Goal: Task Accomplishment & Management: Complete application form

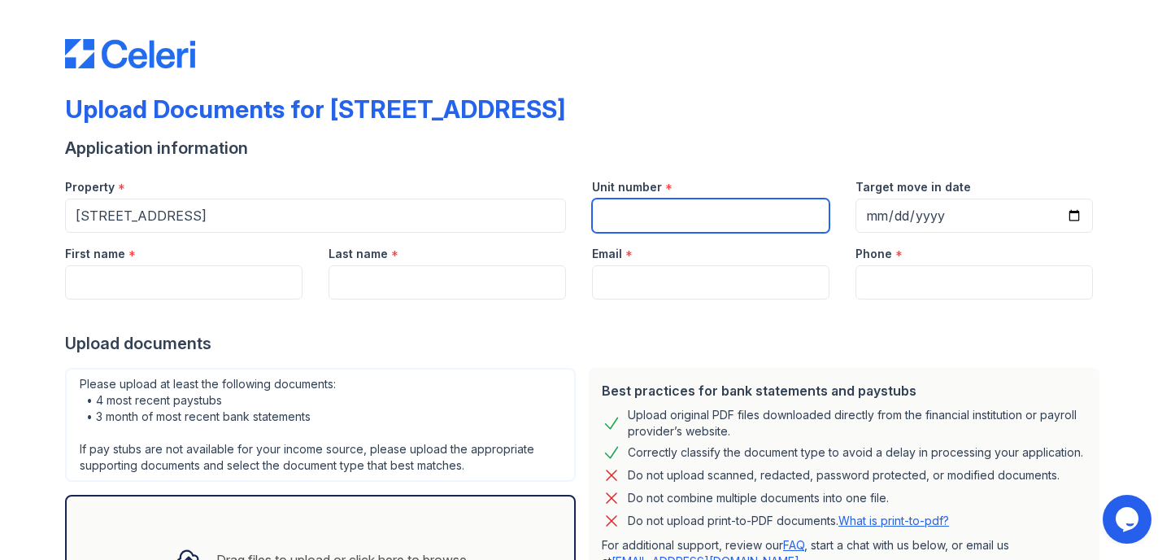
click at [711, 223] on input "Unit number" at bounding box center [711, 215] width 238 height 34
type input "8s"
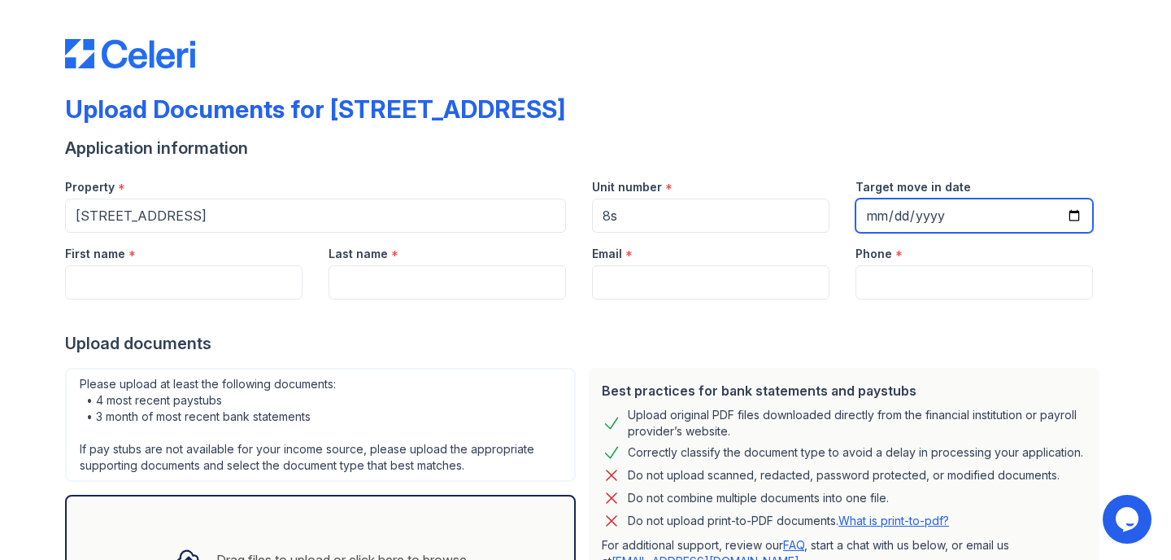
click at [974, 218] on input "Target move in date" at bounding box center [975, 215] width 238 height 34
type input "0292-09-01"
type input "[DATE]"
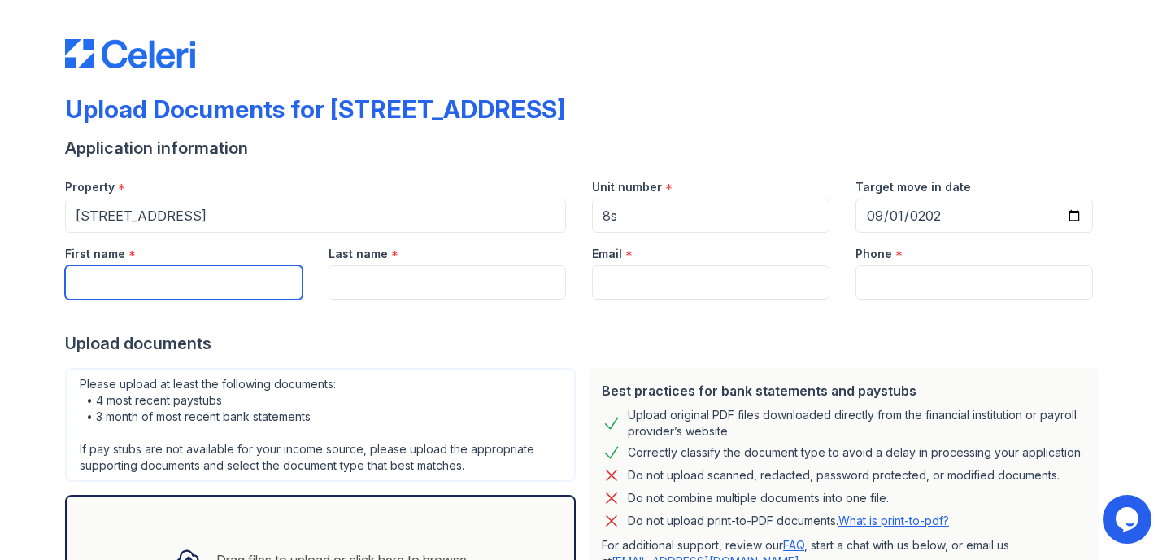
click at [244, 286] on input "First name" at bounding box center [184, 282] width 238 height 34
type input "[PERSON_NAME]"
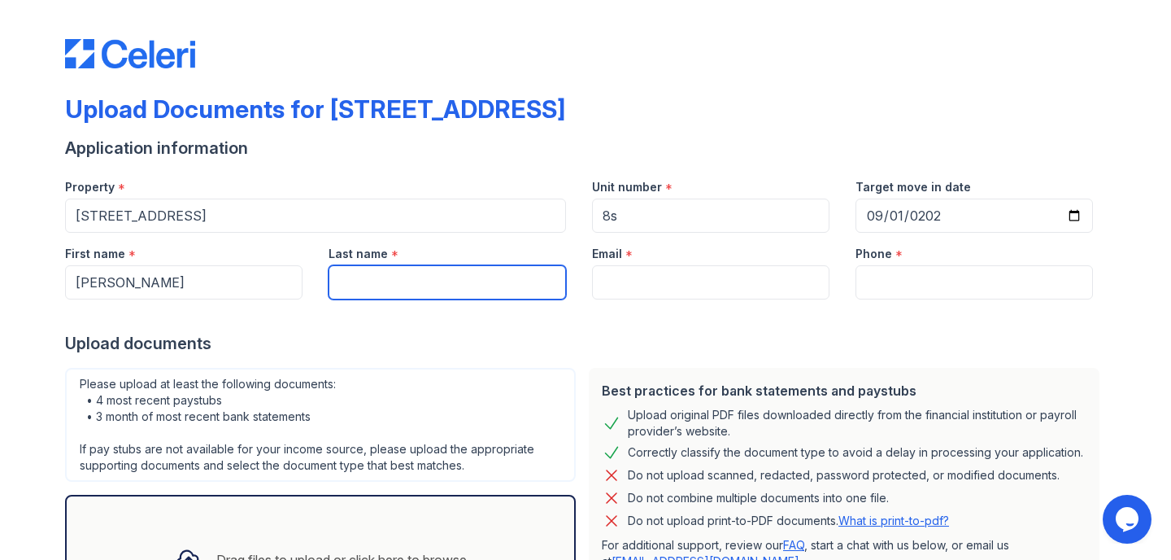
click at [373, 287] on input "Last name" at bounding box center [448, 282] width 238 height 34
click at [468, 292] on input "[PERSON_NAME]" at bounding box center [448, 282] width 238 height 34
type input "Ball"
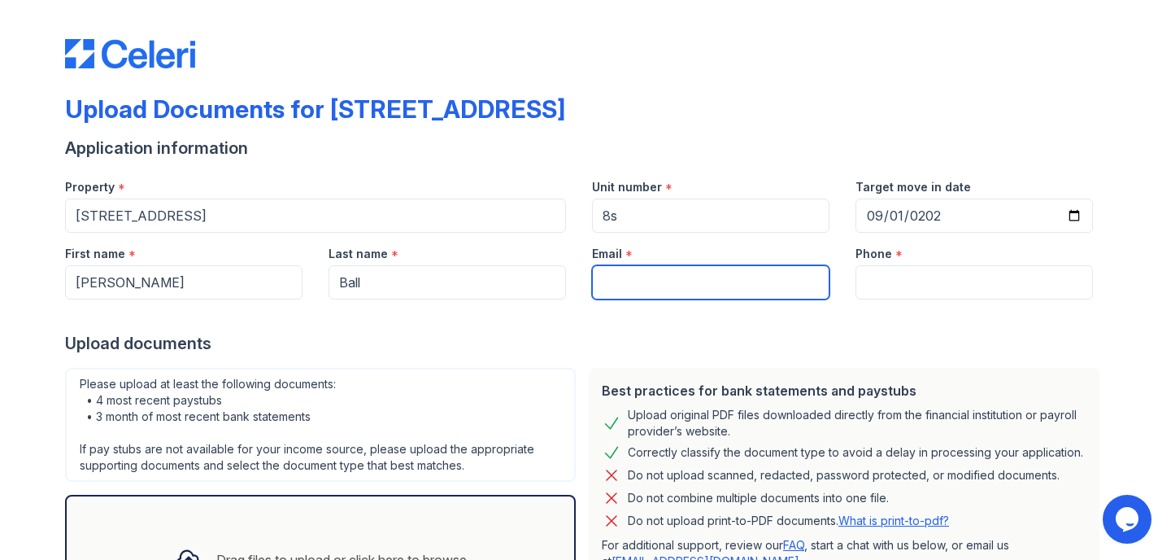
click at [726, 284] on input "Email" at bounding box center [711, 282] width 238 height 34
type input "[EMAIL_ADDRESS][DOMAIN_NAME]"
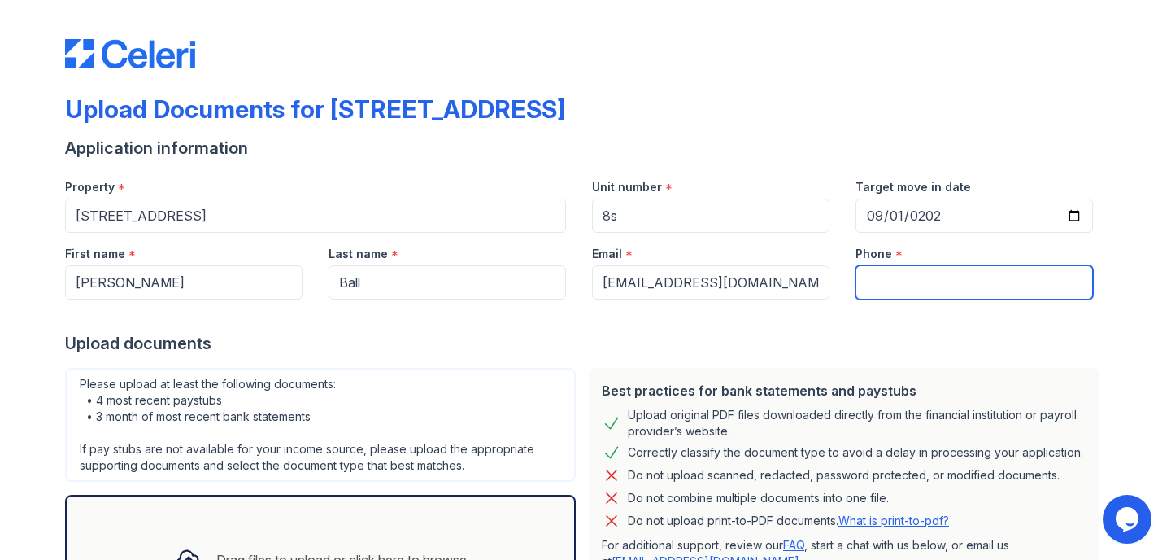
click at [943, 282] on input "Phone" at bounding box center [975, 282] width 238 height 34
type input "2083405596"
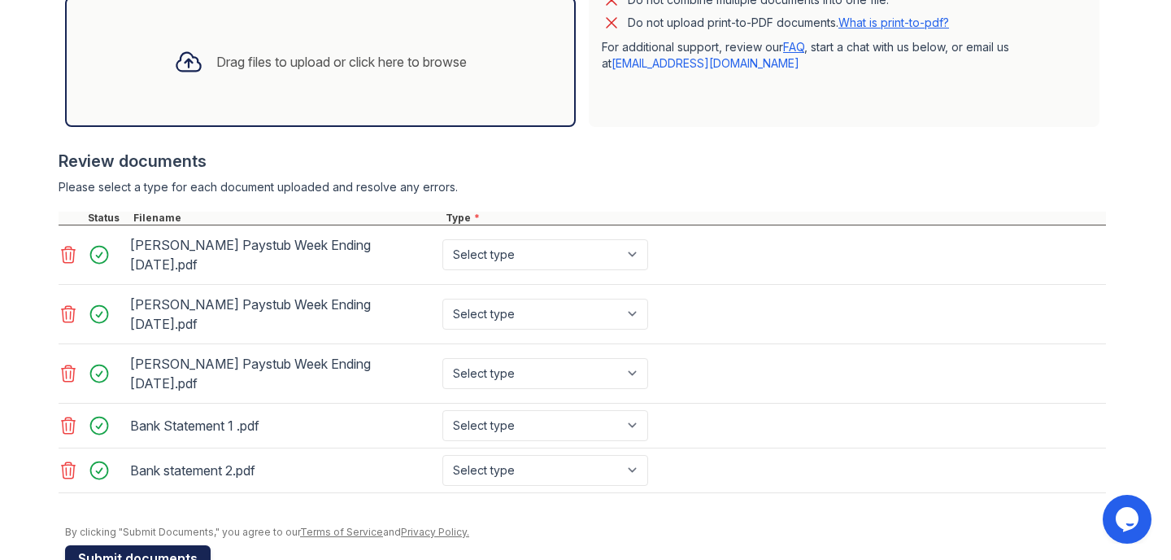
click at [175, 545] on button "Submit documents" at bounding box center [138, 558] width 146 height 26
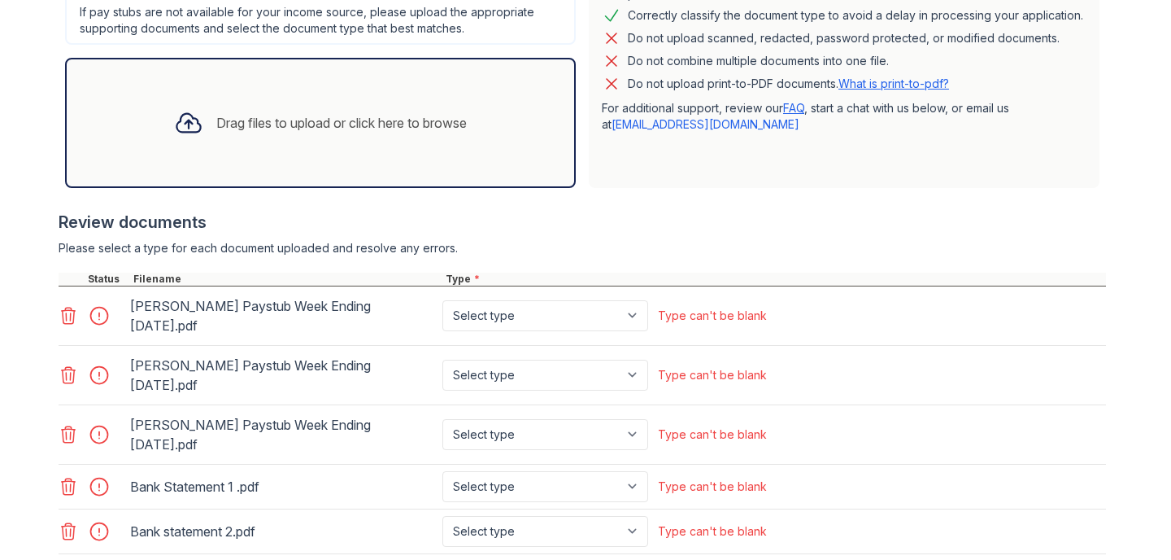
scroll to position [500, 0]
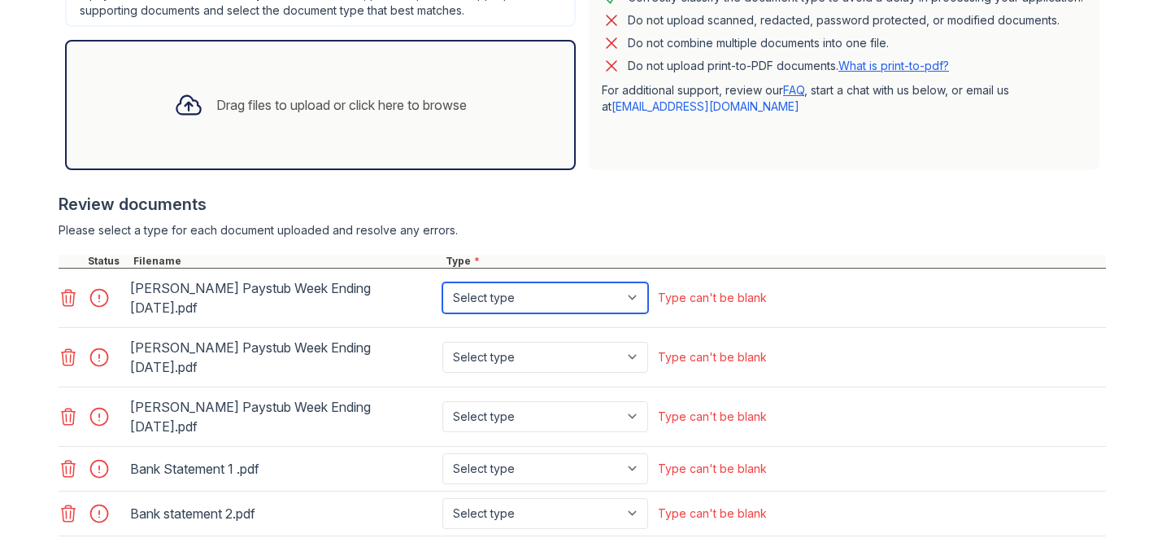
click at [630, 290] on select "Select type Paystub Bank Statement Offer Letter Tax Documents Benefit Award Let…" at bounding box center [545, 297] width 206 height 31
select select "paystub"
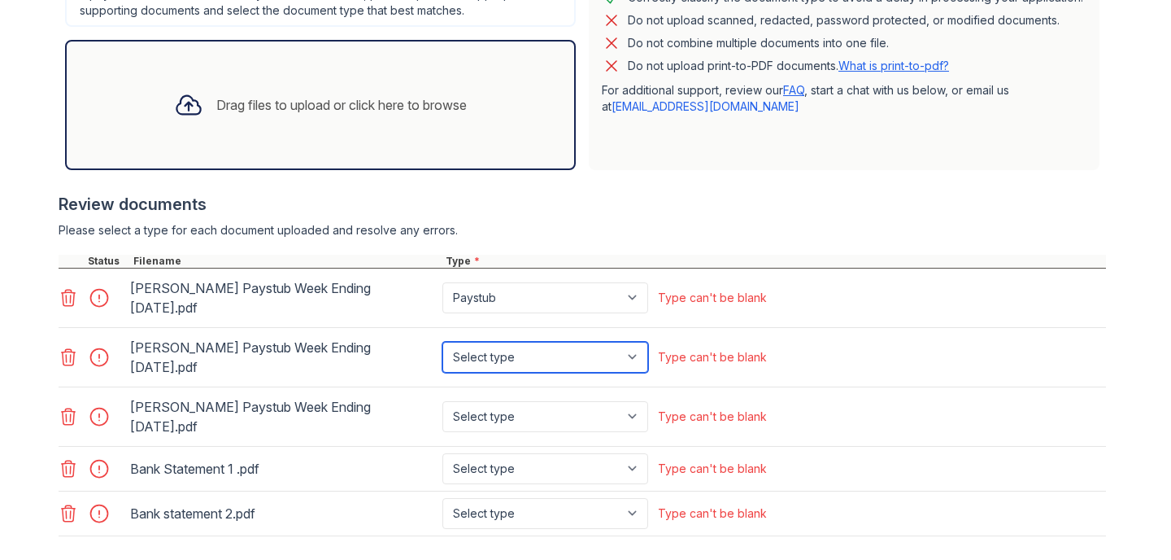
click at [613, 342] on select "Select type Paystub Bank Statement Offer Letter Tax Documents Benefit Award Let…" at bounding box center [545, 357] width 206 height 31
select select "paystub"
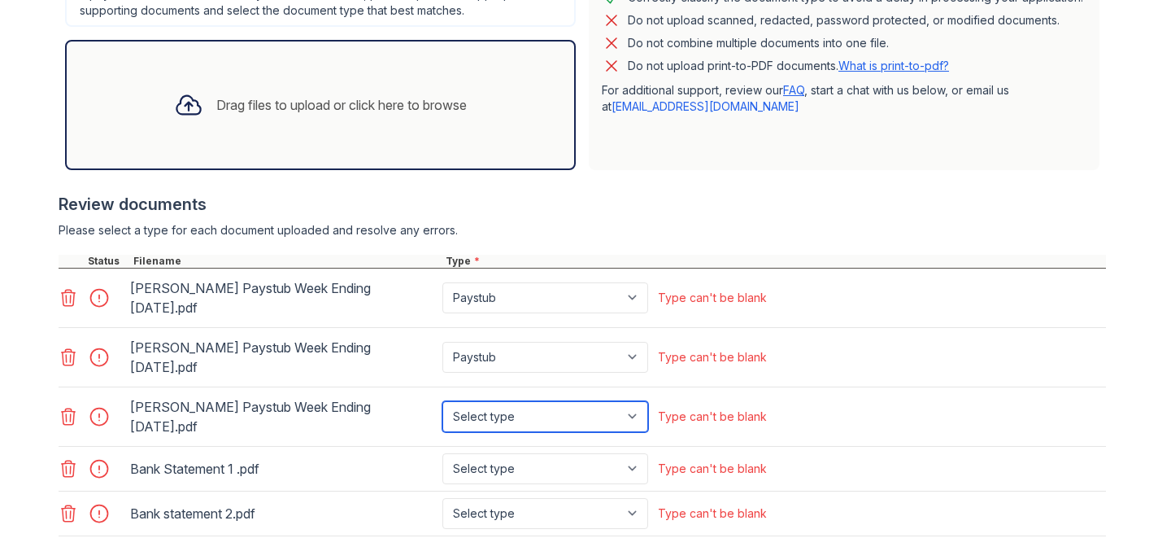
click at [602, 401] on select "Select type Paystub Bank Statement Offer Letter Tax Documents Benefit Award Let…" at bounding box center [545, 416] width 206 height 31
select select "paystub"
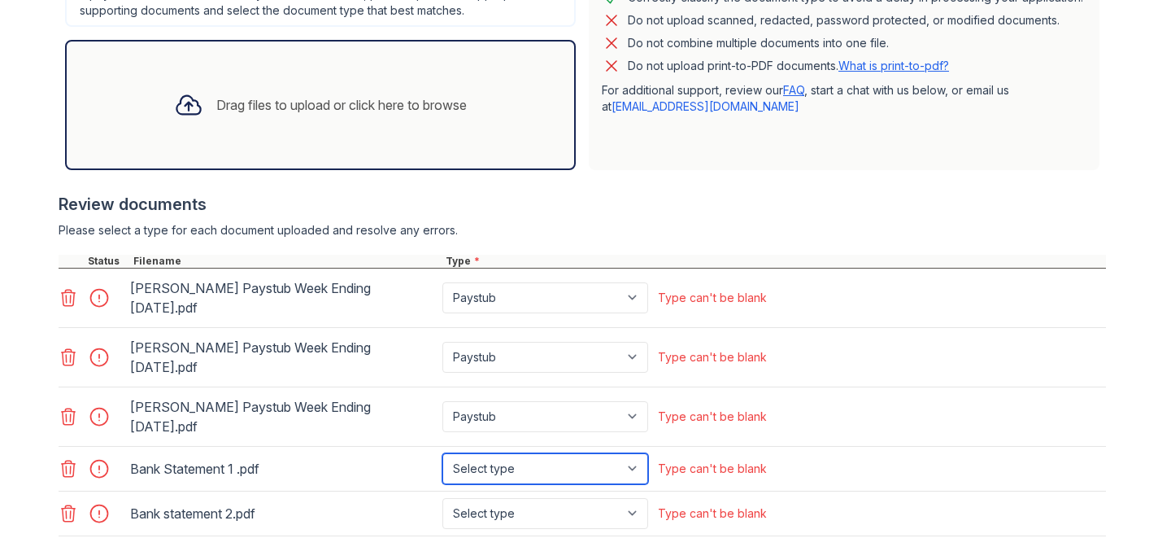
click at [582, 453] on select "Select type Paystub Bank Statement Offer Letter Tax Documents Benefit Award Let…" at bounding box center [545, 468] width 206 height 31
select select "bank_statement"
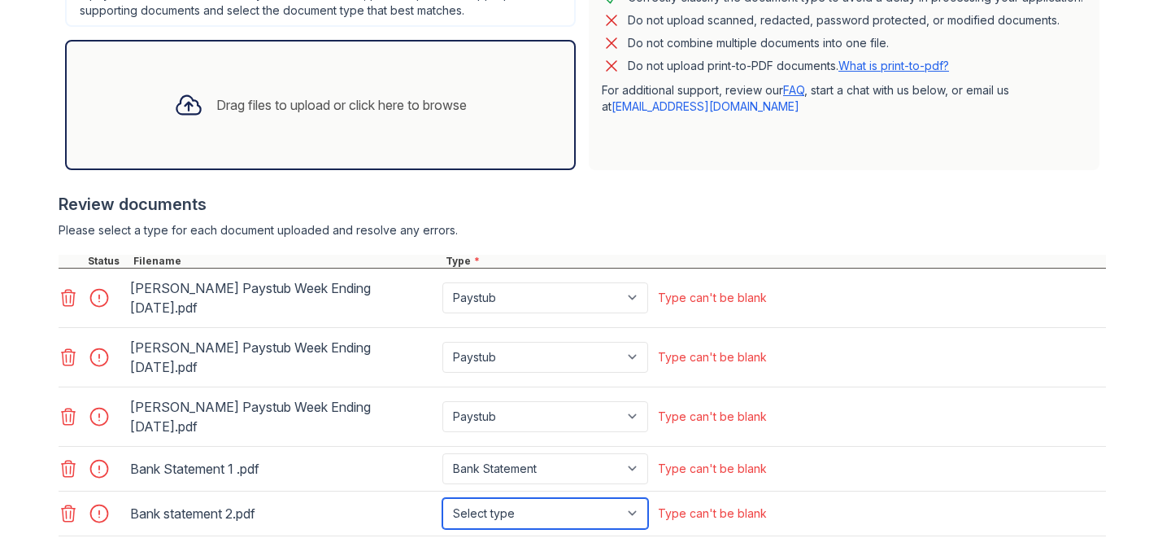
click at [564, 498] on select "Select type Paystub Bank Statement Offer Letter Tax Documents Benefit Award Let…" at bounding box center [545, 513] width 206 height 31
select select "bank_statement"
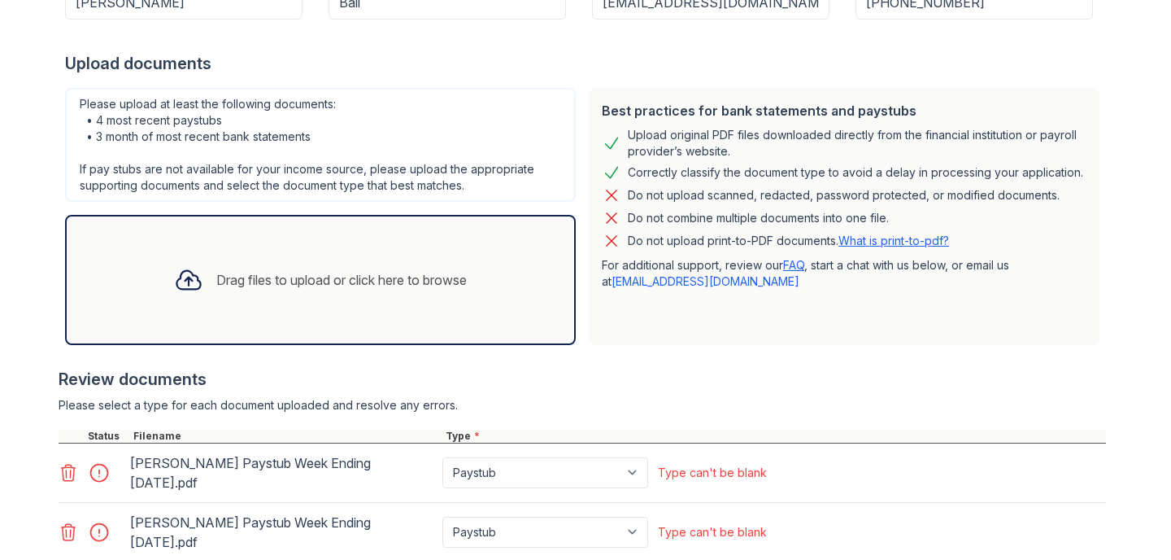
scroll to position [543, 0]
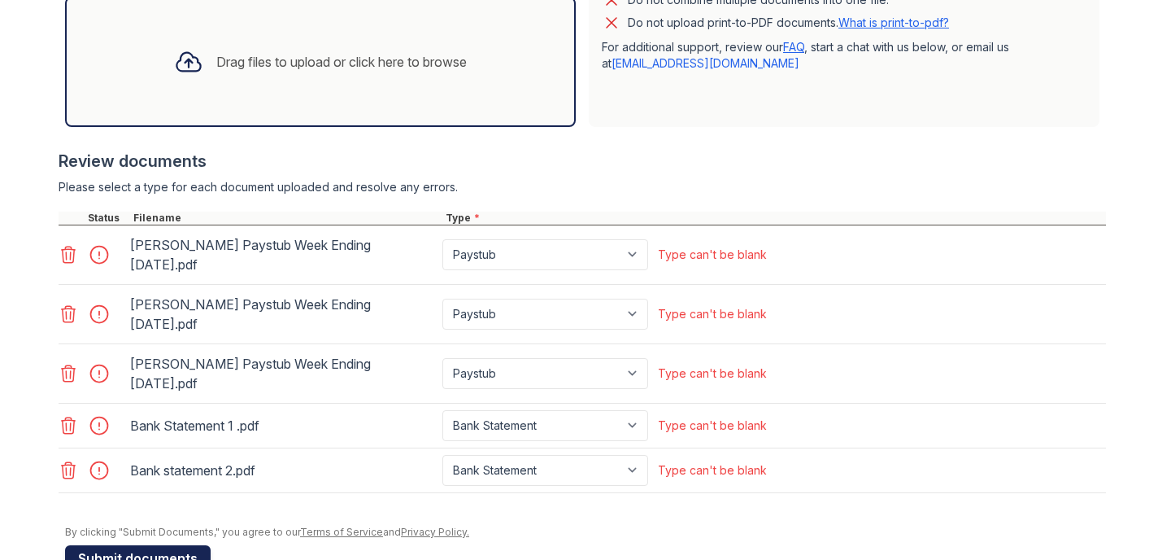
click at [106, 545] on button "Submit documents" at bounding box center [138, 558] width 146 height 26
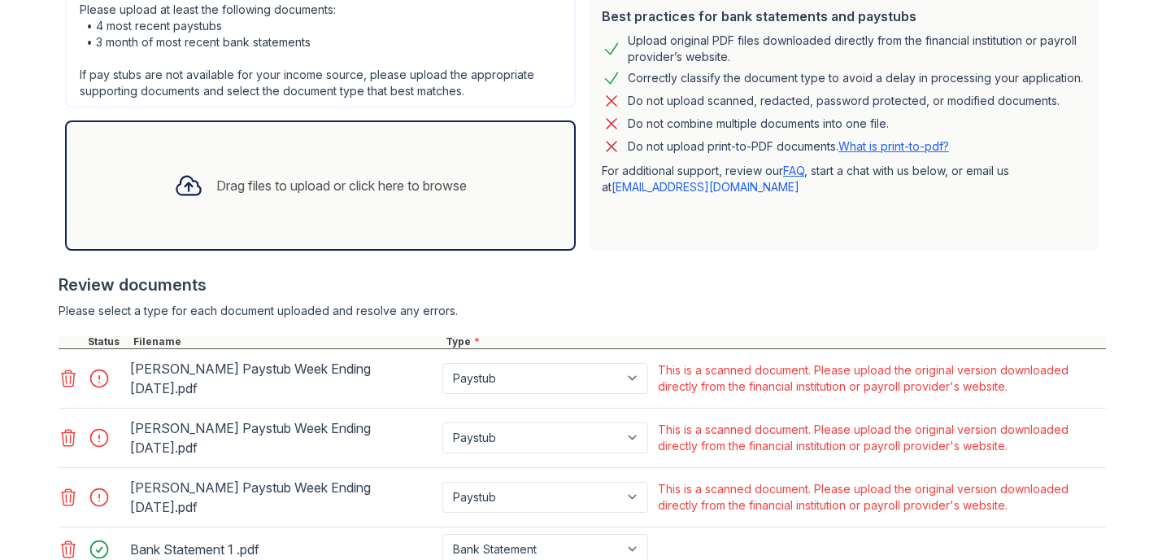
scroll to position [568, 0]
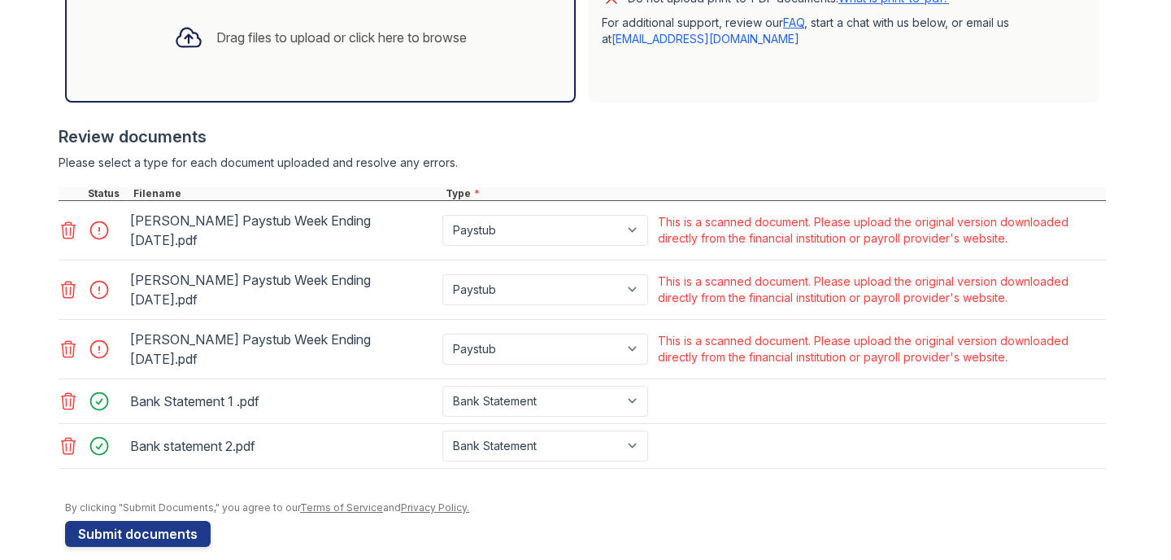
click at [63, 341] on icon at bounding box center [69, 349] width 14 height 16
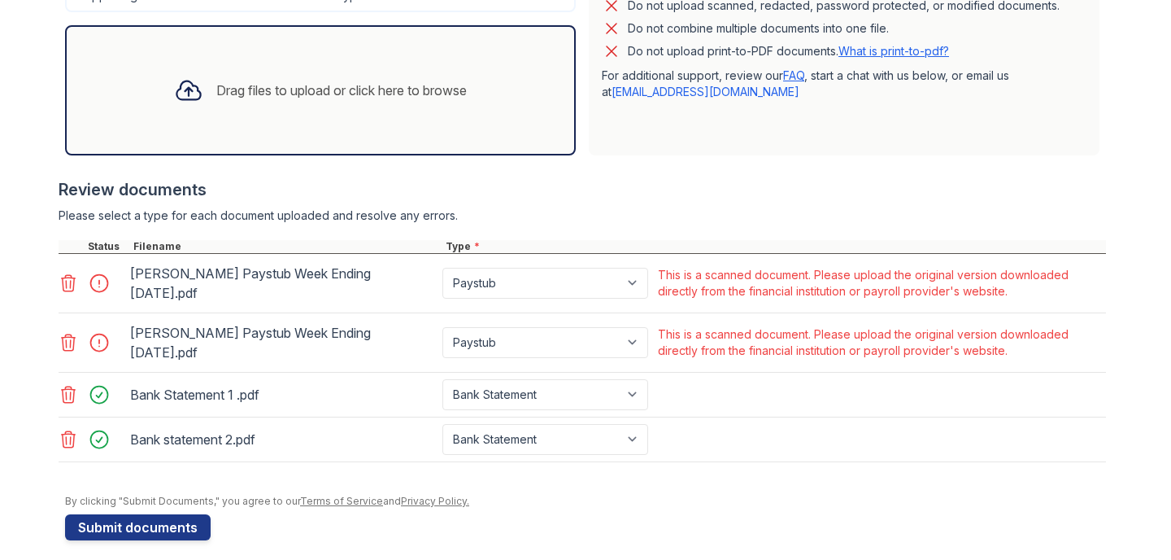
click at [63, 334] on icon at bounding box center [69, 342] width 14 height 16
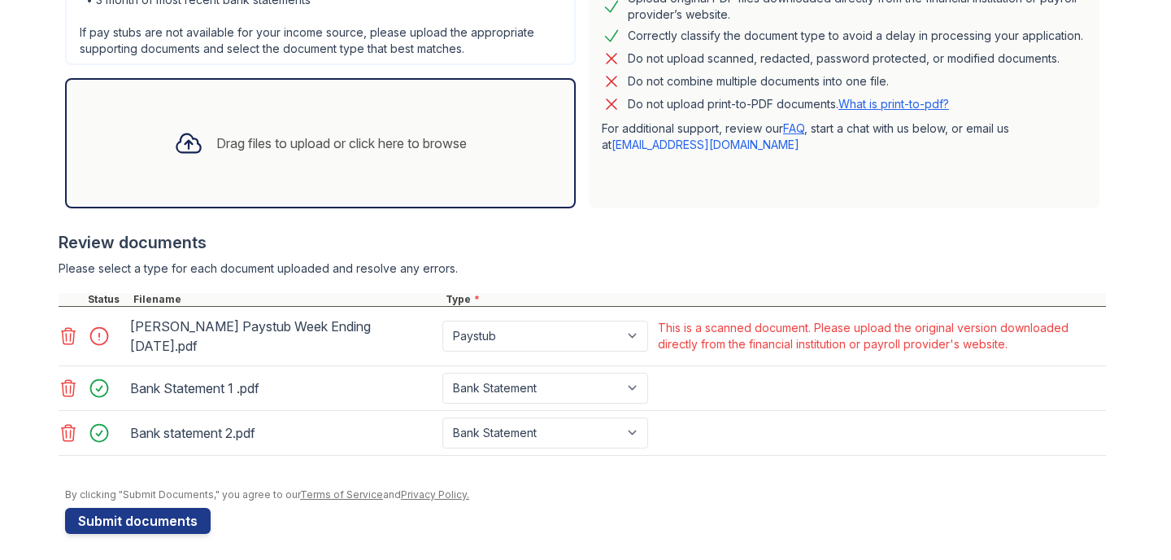
click at [63, 332] on icon at bounding box center [69, 336] width 14 height 16
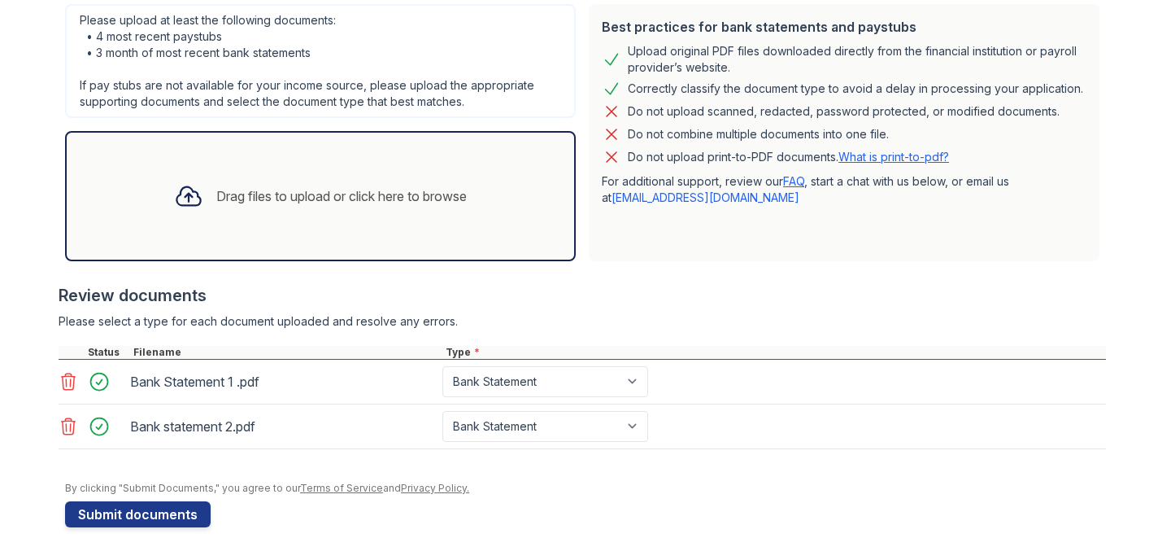
scroll to position [409, 0]
click at [164, 514] on button "Submit documents" at bounding box center [138, 514] width 146 height 26
